Goal: Information Seeking & Learning: Learn about a topic

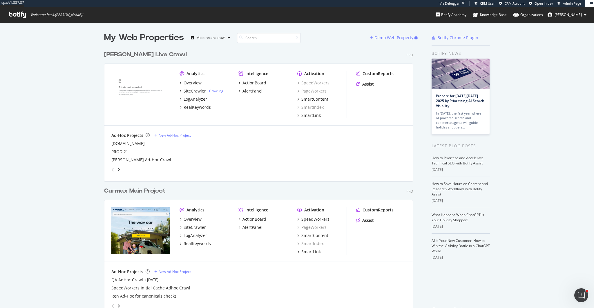
click at [132, 53] on div "[PERSON_NAME] Live Crawl" at bounding box center [145, 54] width 83 height 8
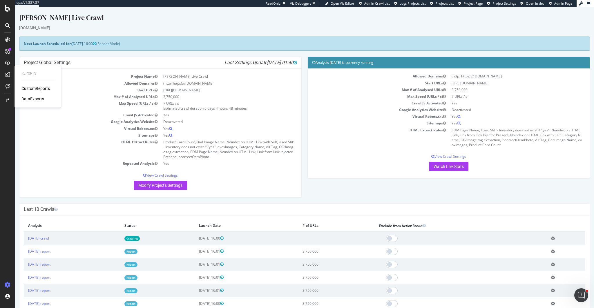
click at [36, 100] on div "DataExports" at bounding box center [32, 99] width 23 height 6
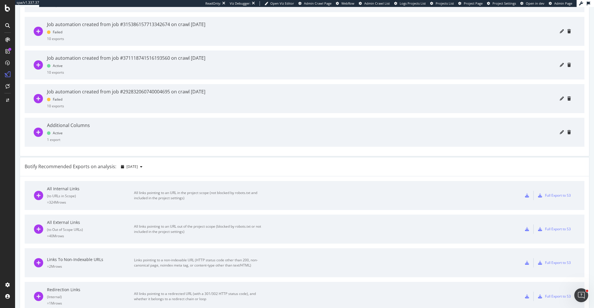
scroll to position [386, 0]
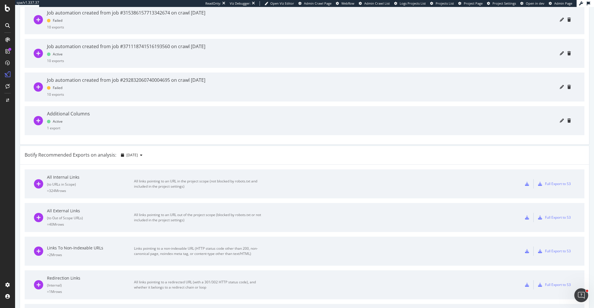
click at [115, 128] on div at bounding box center [332, 120] width 476 height 29
click at [560, 120] on icon "pencil" at bounding box center [561, 121] width 4 height 4
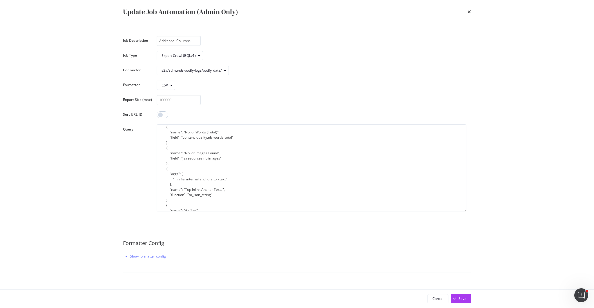
scroll to position [128, 0]
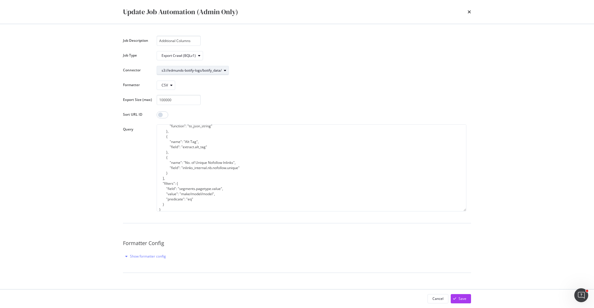
click at [223, 69] on div "modal" at bounding box center [224, 70] width 7 height 3
click at [87, 161] on div "Update Job Automation (Admin Only) Job Description Additional Columns Job Type …" at bounding box center [297, 154] width 594 height 308
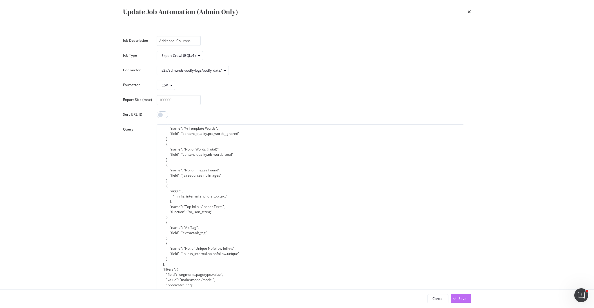
drag, startPoint x: 465, startPoint y: 210, endPoint x: 458, endPoint y: 295, distance: 84.6
click at [462, 298] on div "Update Job Automation (Admin Only) Job Description Additional Columns Job Type …" at bounding box center [297, 154] width 594 height 308
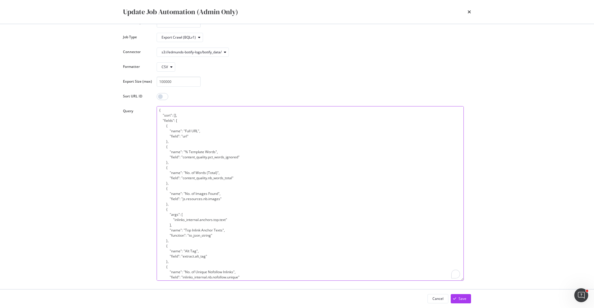
scroll to position [0, 0]
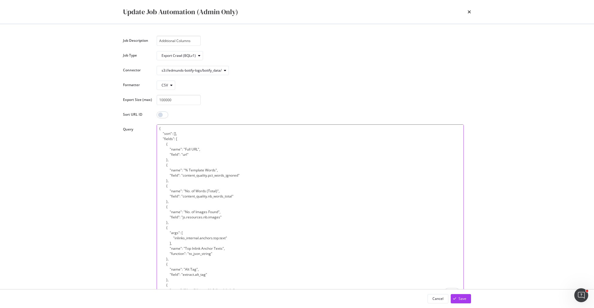
drag, startPoint x: 161, startPoint y: 174, endPoint x: 158, endPoint y: 91, distance: 82.7
click at [158, 91] on div "Job Description Additional Columns Job Type Export Crawl (BQLv1) Connector s3:/…" at bounding box center [297, 226] width 348 height 381
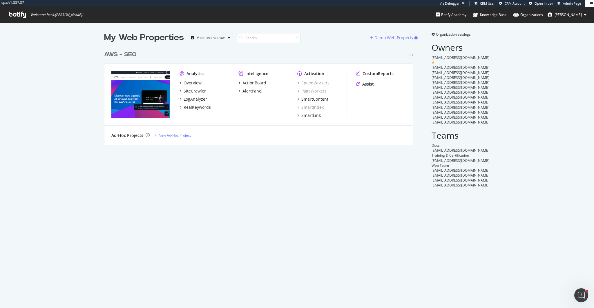
scroll to position [101, 313]
click at [381, 74] on div "CustomReports" at bounding box center [377, 74] width 31 height 6
click at [196, 90] on div "SiteCrawler" at bounding box center [194, 91] width 22 height 6
drag, startPoint x: 196, startPoint y: 107, endPoint x: 232, endPoint y: 110, distance: 36.1
click at [196, 107] on div "RealKeywords" at bounding box center [196, 107] width 27 height 6
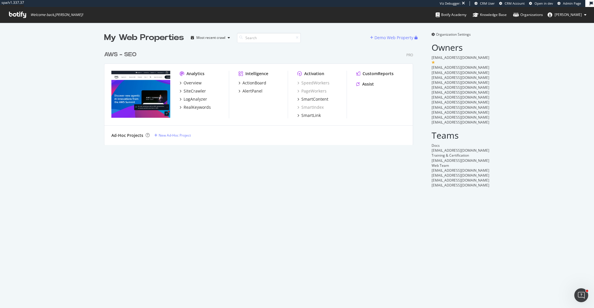
click at [127, 53] on div "AWS - SEO" at bounding box center [120, 54] width 32 height 8
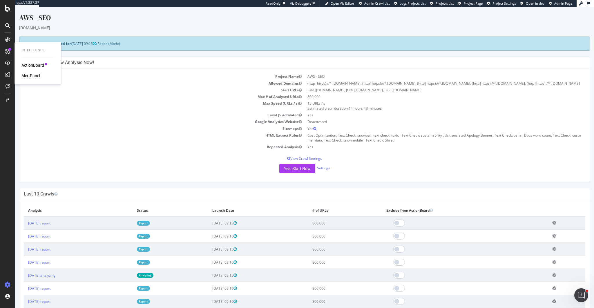
click at [33, 77] on div "AlertPanel" at bounding box center [30, 76] width 19 height 6
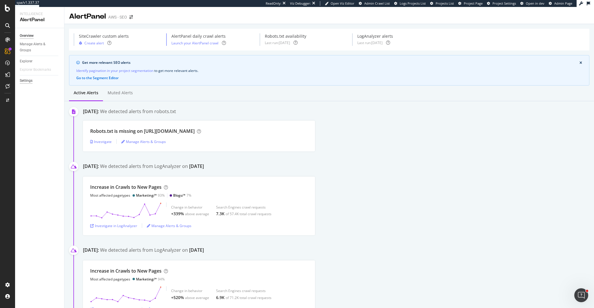
click at [24, 81] on div "Settings" at bounding box center [26, 81] width 13 height 6
select select "03"
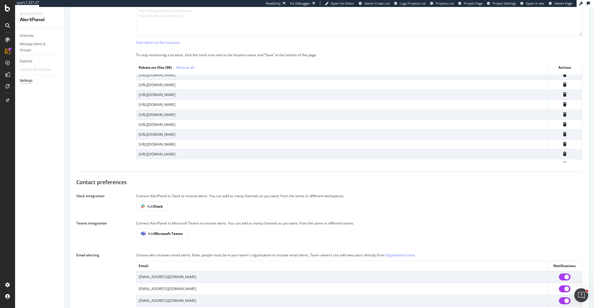
scroll to position [41, 0]
click at [403, 254] on link "Organization here" at bounding box center [399, 254] width 29 height 5
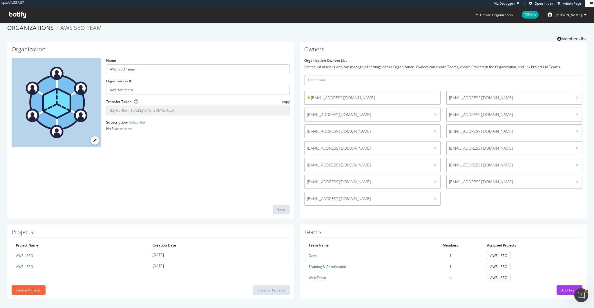
scroll to position [6, 0]
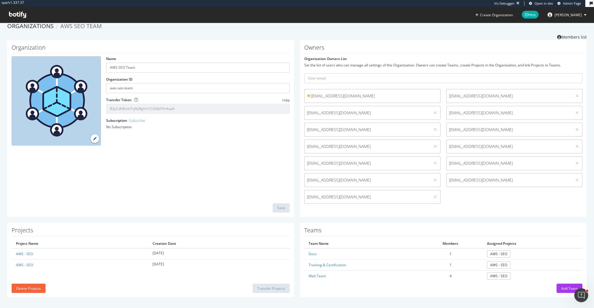
click at [500, 208] on div "Owners Organization Owners List Set the list of users who can manage all settin…" at bounding box center [443, 128] width 287 height 177
click at [373, 211] on div "Owners Organization Owners List Set the list of users who can manage all settin…" at bounding box center [443, 128] width 287 height 177
click at [344, 218] on div "Organization Name AWS SEO Team Organization ID aws-seo-team Transfer Token copy…" at bounding box center [296, 131] width 585 height 183
click at [311, 79] on input "text" at bounding box center [443, 78] width 278 height 10
paste input "eslamel@amazon.co.uk"
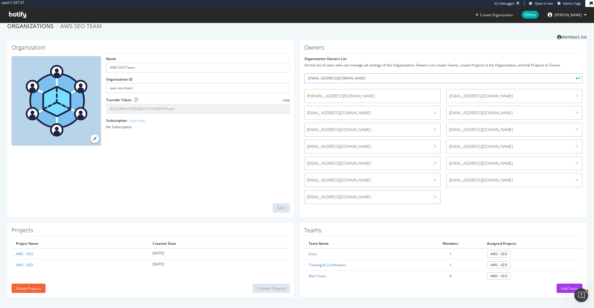
type input "eslamel@amazon.co.uk"
click at [572, 73] on button "submit" at bounding box center [577, 78] width 10 height 10
click at [338, 78] on input "text" at bounding box center [443, 78] width 278 height 10
paste input "mailto:vijoshii@amazon.com"
drag, startPoint x: 319, startPoint y: 78, endPoint x: 292, endPoint y: 77, distance: 27.8
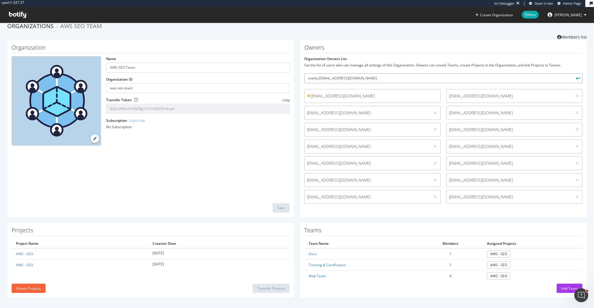
click at [292, 77] on div "Organization Name AWS SEO Team Organization ID aws-seo-team Transfer Token copy…" at bounding box center [296, 131] width 585 height 183
click at [371, 77] on input "vijoshii@amazon.com" at bounding box center [443, 78] width 278 height 10
click at [374, 77] on input "vijoshii@amazon.com" at bounding box center [443, 78] width 278 height 10
click at [370, 78] on input "vijoshii@amazon.com" at bounding box center [443, 78] width 278 height 10
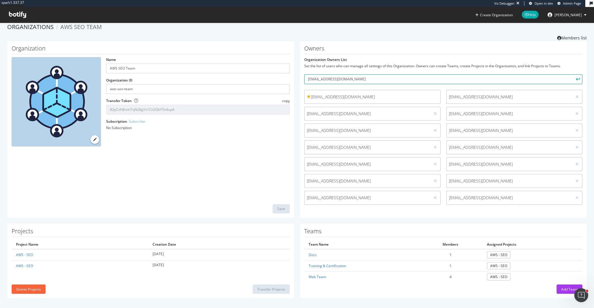
click at [365, 79] on input "vijoshii@amazon.com" at bounding box center [443, 79] width 278 height 10
drag, startPoint x: 274, startPoint y: 138, endPoint x: 307, endPoint y: 108, distance: 44.9
click at [274, 138] on div "Name AWS SEO Team Organization ID aws-seo-team Transfer Token copy B2yCdHJhvInT…" at bounding box center [151, 104] width 284 height 94
click at [345, 80] on input "vijoshii@amazon.com" at bounding box center [443, 79] width 278 height 10
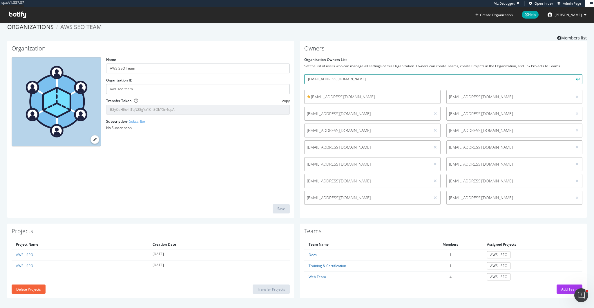
click at [345, 80] on input "vijoshii@amazon.com" at bounding box center [443, 79] width 278 height 10
paste input "mailto:sabrynas"
drag, startPoint x: 319, startPoint y: 80, endPoint x: 292, endPoint y: 79, distance: 27.0
click at [292, 79] on div "Organization Name AWS SEO Team Organization ID aws-seo-team Transfer Token copy…" at bounding box center [296, 132] width 585 height 183
type input "sabrynas@amazon.com"
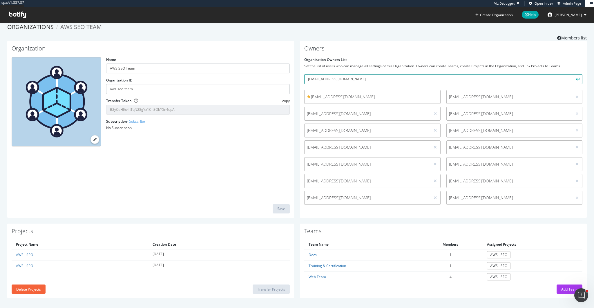
click at [572, 74] on button "submit" at bounding box center [577, 79] width 10 height 10
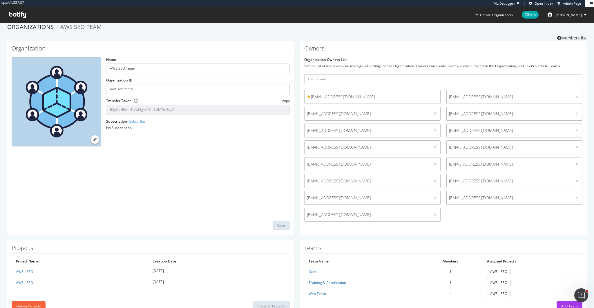
scroll to position [7, 0]
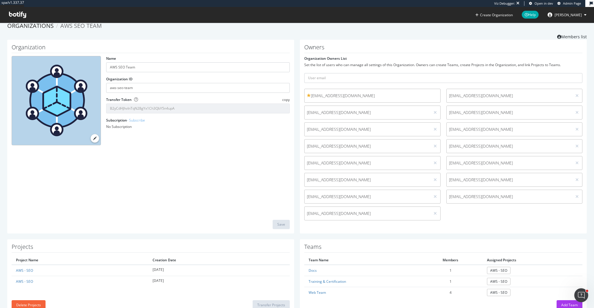
click at [493, 227] on div "Owners Organization Owners List Set the list of users who can manage all settin…" at bounding box center [443, 137] width 287 height 194
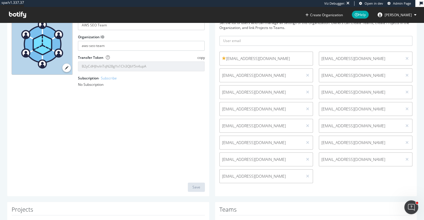
scroll to position [49, 0]
click at [241, 40] on input "text" at bounding box center [315, 40] width 193 height 10
click at [181, 114] on div "Organization Name AWS SEO Team Organization ID aws-seo-team Transfer Token copy…" at bounding box center [108, 96] width 202 height 199
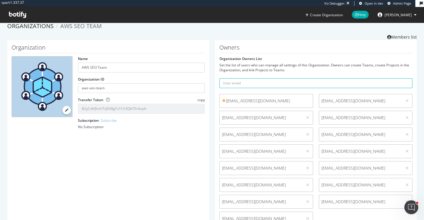
scroll to position [0, 0]
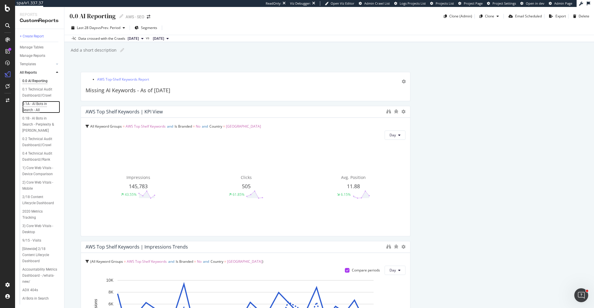
click at [41, 103] on div "0.1A - AI Bots in Search - All" at bounding box center [38, 107] width 33 height 12
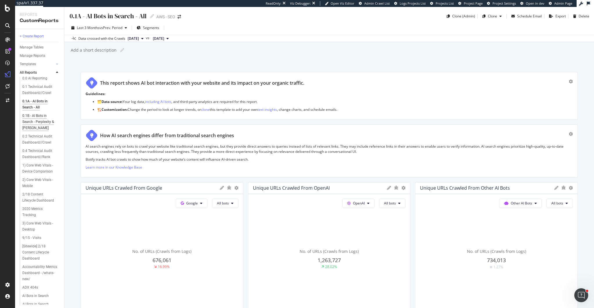
scroll to position [7, 0]
click at [31, 117] on div "0.1B - AI Bots in Search - Perplexity & [PERSON_NAME]" at bounding box center [39, 117] width 35 height 18
click at [42, 140] on div "0.2 Technical Audit Dashboard//Crawl" at bounding box center [39, 136] width 34 height 12
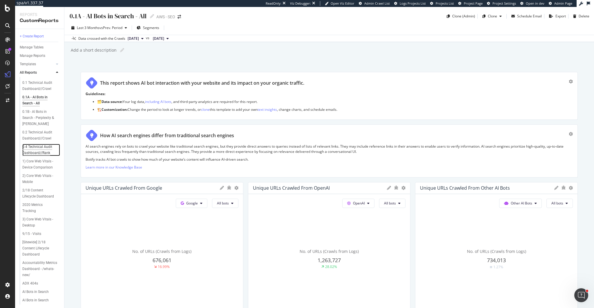
click at [42, 148] on div "0.4 Technical Audit Dashboard//Rank" at bounding box center [39, 150] width 34 height 12
click at [48, 82] on div "0.1 Technical Audit Dashboard//Crawl" at bounding box center [39, 86] width 34 height 12
click at [3, 8] on div at bounding box center [8, 8] width 14 height 7
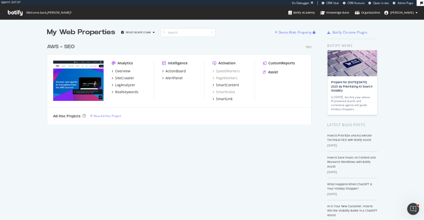
scroll to position [0, 0]
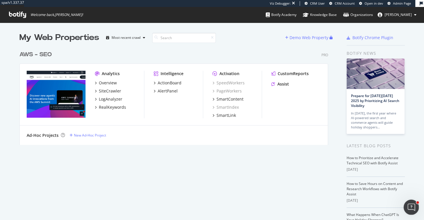
click at [410, 208] on icon "Open Intercom Messenger" at bounding box center [411, 207] width 10 height 10
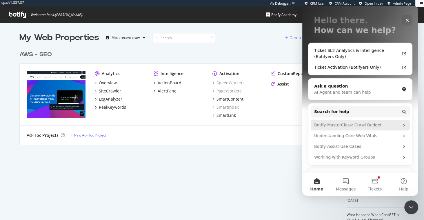
scroll to position [32, 0]
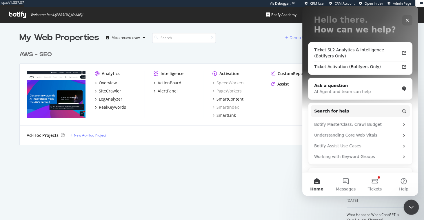
click at [412, 210] on div "Close Intercom Messenger" at bounding box center [410, 206] width 14 height 14
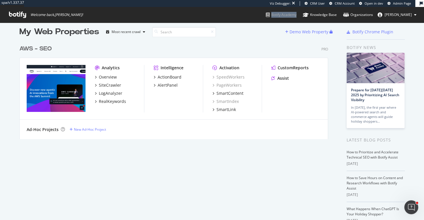
scroll to position [6, 0]
click at [289, 68] on div "CustomReports" at bounding box center [293, 68] width 31 height 6
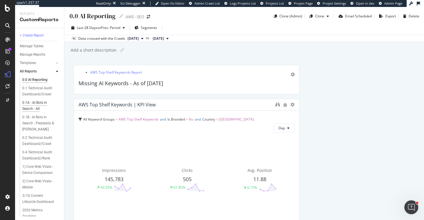
click at [34, 103] on div "0.1A - AI Bots in Search - All" at bounding box center [38, 106] width 33 height 12
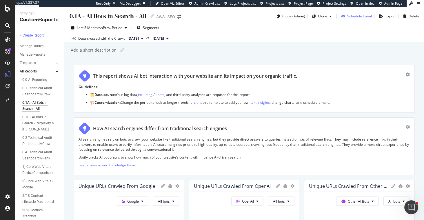
click at [355, 16] on div "Schedule Email" at bounding box center [359, 16] width 25 height 5
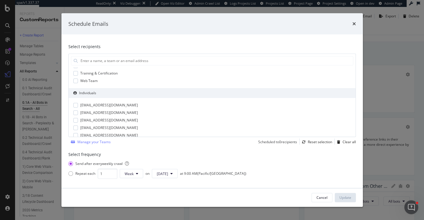
scroll to position [20, 0]
drag, startPoint x: 354, startPoint y: 24, endPoint x: 320, endPoint y: 39, distance: 37.1
click at [354, 24] on icon "times" at bounding box center [353, 23] width 3 height 5
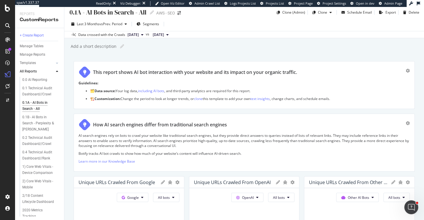
scroll to position [5, 0]
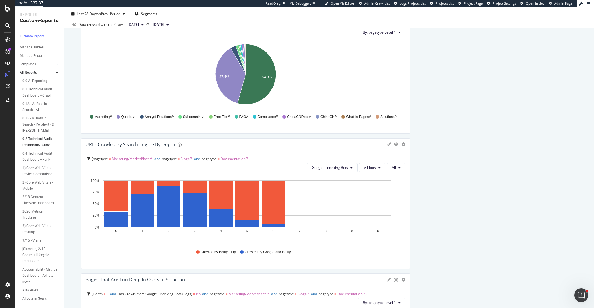
scroll to position [282, 0]
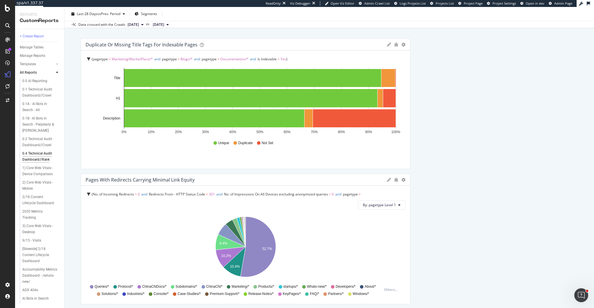
scroll to position [70, 0]
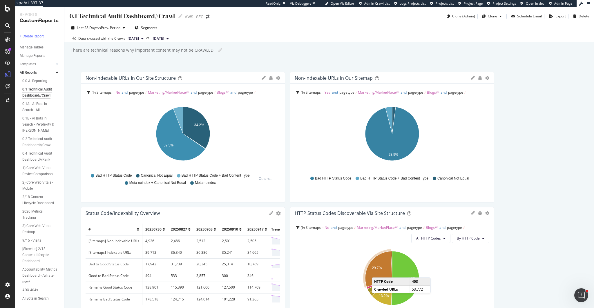
click at [377, 271] on icon "A chart." at bounding box center [378, 269] width 27 height 36
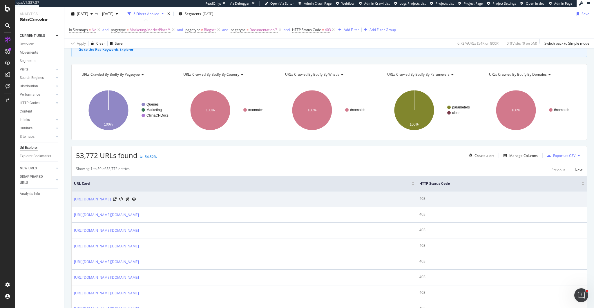
scroll to position [50, 0]
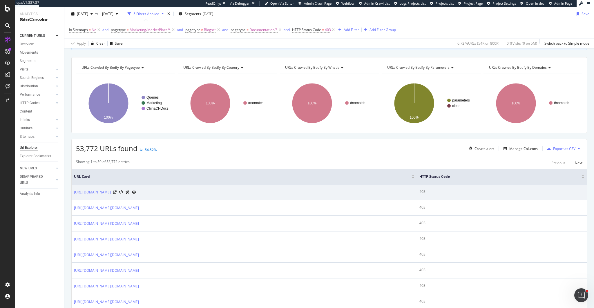
click at [111, 192] on link "[URL][DOMAIN_NAME]" at bounding box center [92, 192] width 37 height 6
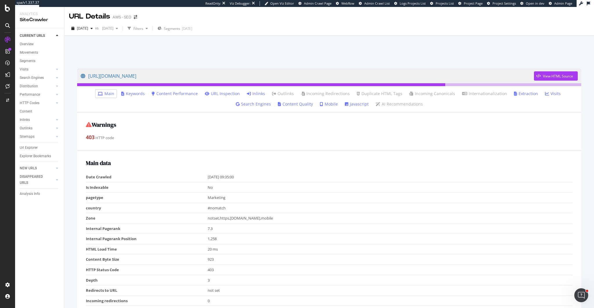
click at [247, 93] on link "Inlinks" at bounding box center [256, 94] width 18 height 6
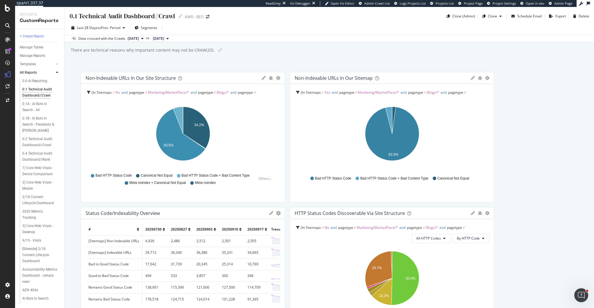
scroll to position [0, 46]
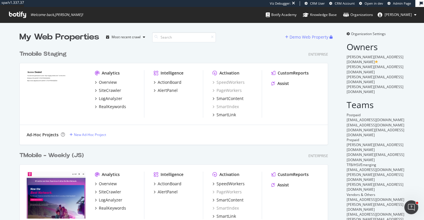
scroll to position [1, 0]
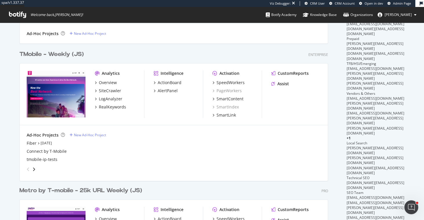
scroll to position [100, 0]
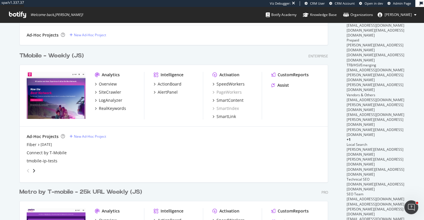
click at [12, 70] on div "My Web Properties Most recent crawl Demo Web Property Tmobile Staging Enterpris…" at bounding box center [212, 174] width 424 height 505
click at [281, 76] on div "CustomReports" at bounding box center [293, 75] width 31 height 6
click at [114, 101] on div "LogAnalyzer" at bounding box center [110, 100] width 23 height 6
click at [114, 92] on div "SiteCrawler" at bounding box center [110, 92] width 22 height 6
click at [114, 108] on div "RealKeywords" at bounding box center [112, 108] width 27 height 6
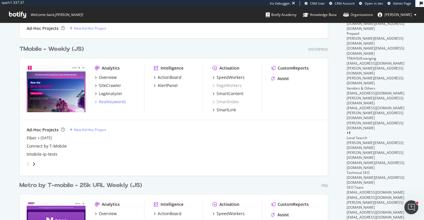
scroll to position [107, 0]
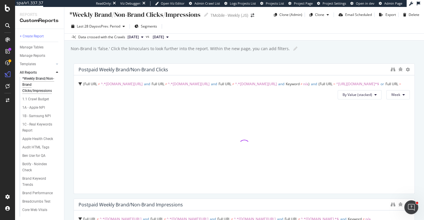
scroll to position [3, 0]
click at [28, 106] on div "1A - Apple NPI" at bounding box center [33, 107] width 23 height 6
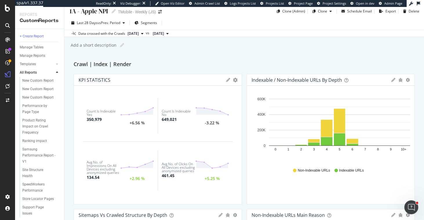
scroll to position [268, 0]
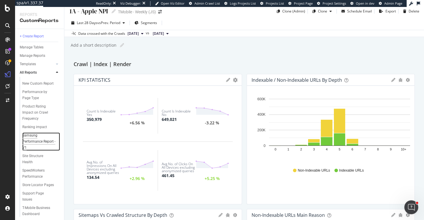
click at [29, 132] on div "Samsung Performance Report - V1" at bounding box center [39, 141] width 34 height 18
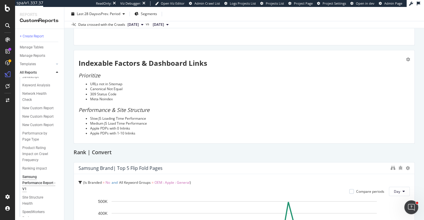
scroll to position [268, 0]
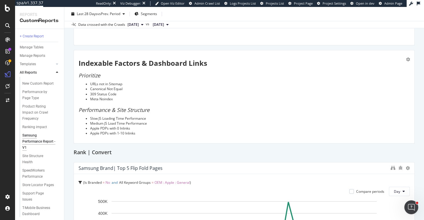
click at [29, 132] on div "Samsung Performance Report - V1" at bounding box center [39, 141] width 34 height 18
